Goal: Task Accomplishment & Management: Use online tool/utility

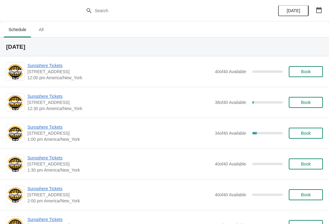
click at [60, 99] on span "Sunsphere Tickets" at bounding box center [119, 96] width 184 height 6
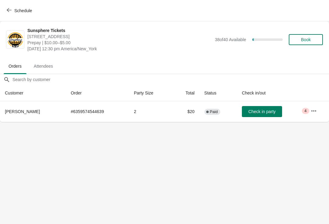
click at [260, 111] on span "Check in party" at bounding box center [261, 111] width 27 height 5
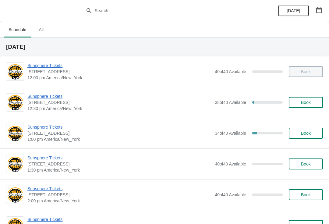
click at [54, 129] on span "Sunsphere Tickets" at bounding box center [119, 127] width 184 height 6
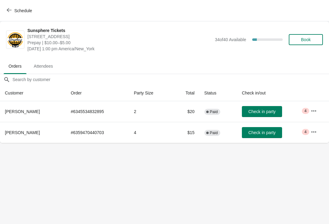
click at [272, 114] on span "Check in party" at bounding box center [261, 111] width 27 height 5
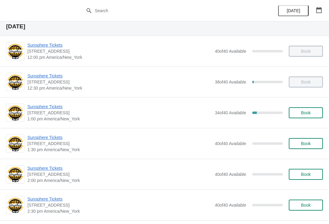
scroll to position [26, 0]
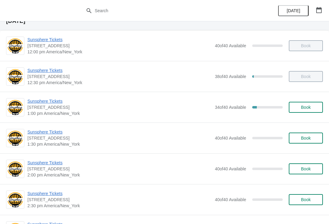
click at [57, 101] on span "Sunsphere Tickets" at bounding box center [119, 101] width 184 height 6
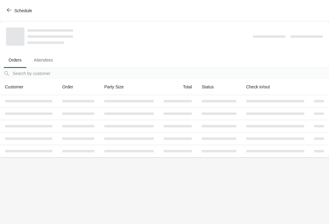
scroll to position [0, 0]
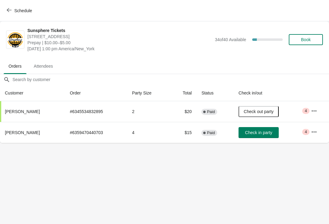
click at [270, 130] on span "Check in party" at bounding box center [258, 132] width 27 height 5
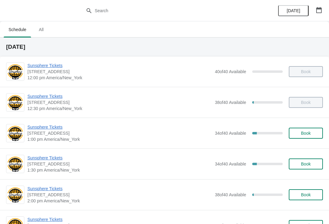
click at [58, 157] on span "Sunsphere Tickets" at bounding box center [119, 158] width 184 height 6
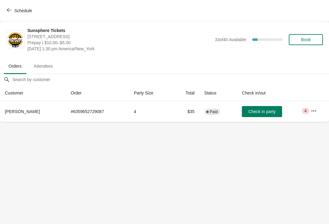
click at [254, 109] on span "Check in party" at bounding box center [261, 111] width 27 height 5
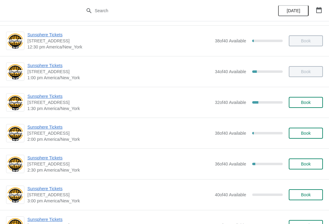
scroll to position [63, 0]
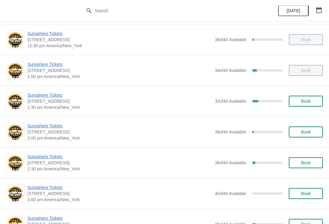
click at [59, 94] on span "Sunsphere Tickets" at bounding box center [119, 95] width 184 height 6
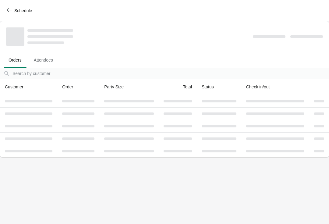
scroll to position [0, 0]
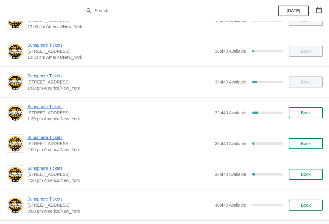
scroll to position [53, 0]
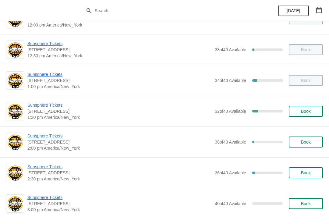
click at [58, 136] on span "Sunsphere Tickets" at bounding box center [119, 136] width 184 height 6
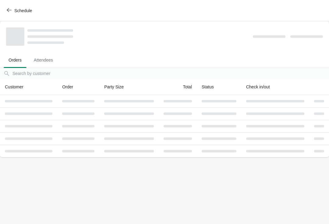
scroll to position [0, 0]
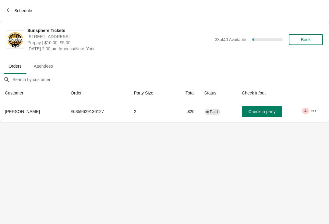
click at [250, 115] on button "Check in party" at bounding box center [262, 111] width 40 height 11
